Goal: Navigation & Orientation: Find specific page/section

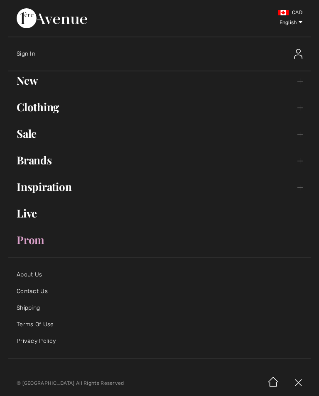
checkbox input "true"
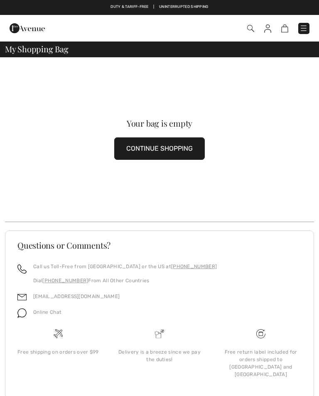
click at [303, 32] on img at bounding box center [304, 28] width 8 height 8
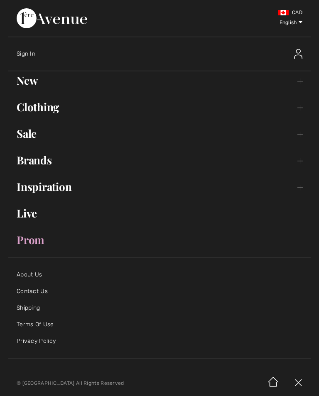
click at [33, 80] on link "New Toggle submenu" at bounding box center [159, 80] width 303 height 18
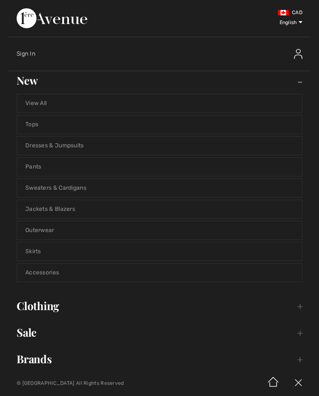
click at [38, 98] on link "View All" at bounding box center [159, 103] width 285 height 18
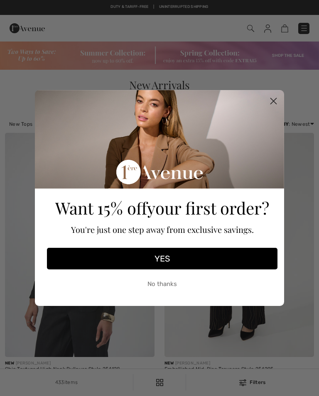
checkbox input "true"
click at [278, 102] on circle "Close dialog" at bounding box center [274, 101] width 14 height 14
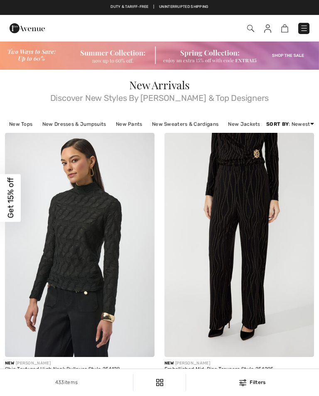
click at [276, 120] on circle "Close dialog" at bounding box center [274, 127] width 14 height 14
